Goal: Check status: Check status

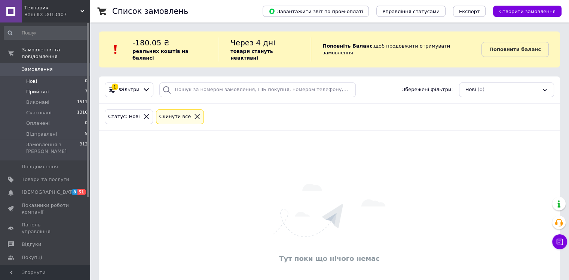
click at [67, 88] on li "Прийняті 7" at bounding box center [46, 91] width 92 height 10
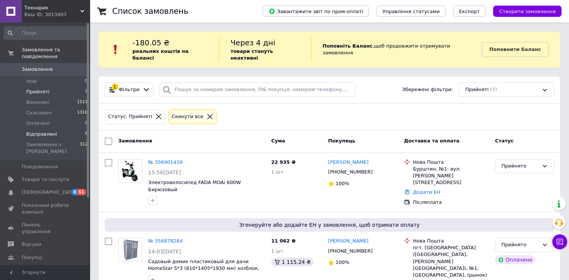
click at [66, 129] on li "Відправлені 5" at bounding box center [46, 134] width 92 height 10
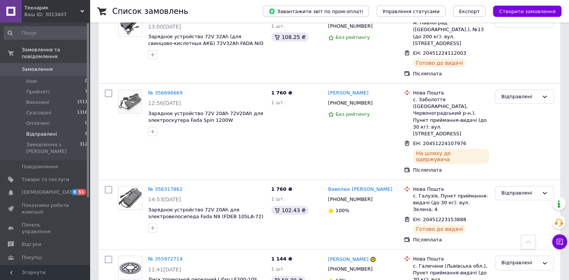
scroll to position [216, 0]
click at [374, 266] on icon at bounding box center [377, 269] width 6 height 6
click at [91, 138] on div "Список замовлень Завантажити звіт по пром-оплаті Управління статусами Експорт С…" at bounding box center [330, 59] width 480 height 550
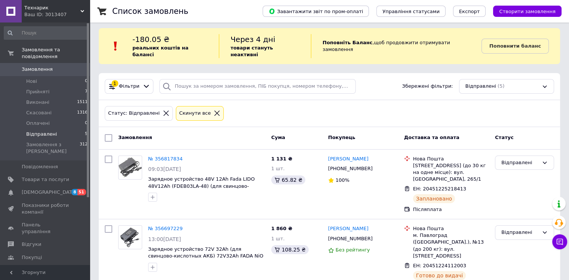
scroll to position [0, 0]
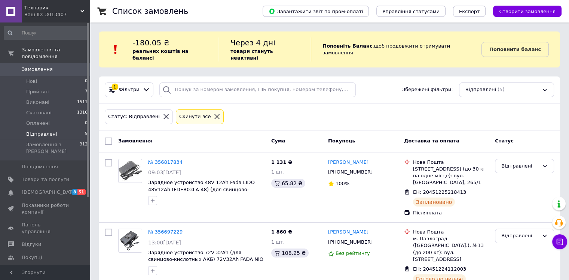
click at [37, 131] on span "Відправлені" at bounding box center [41, 134] width 31 height 7
